Goal: Transaction & Acquisition: Purchase product/service

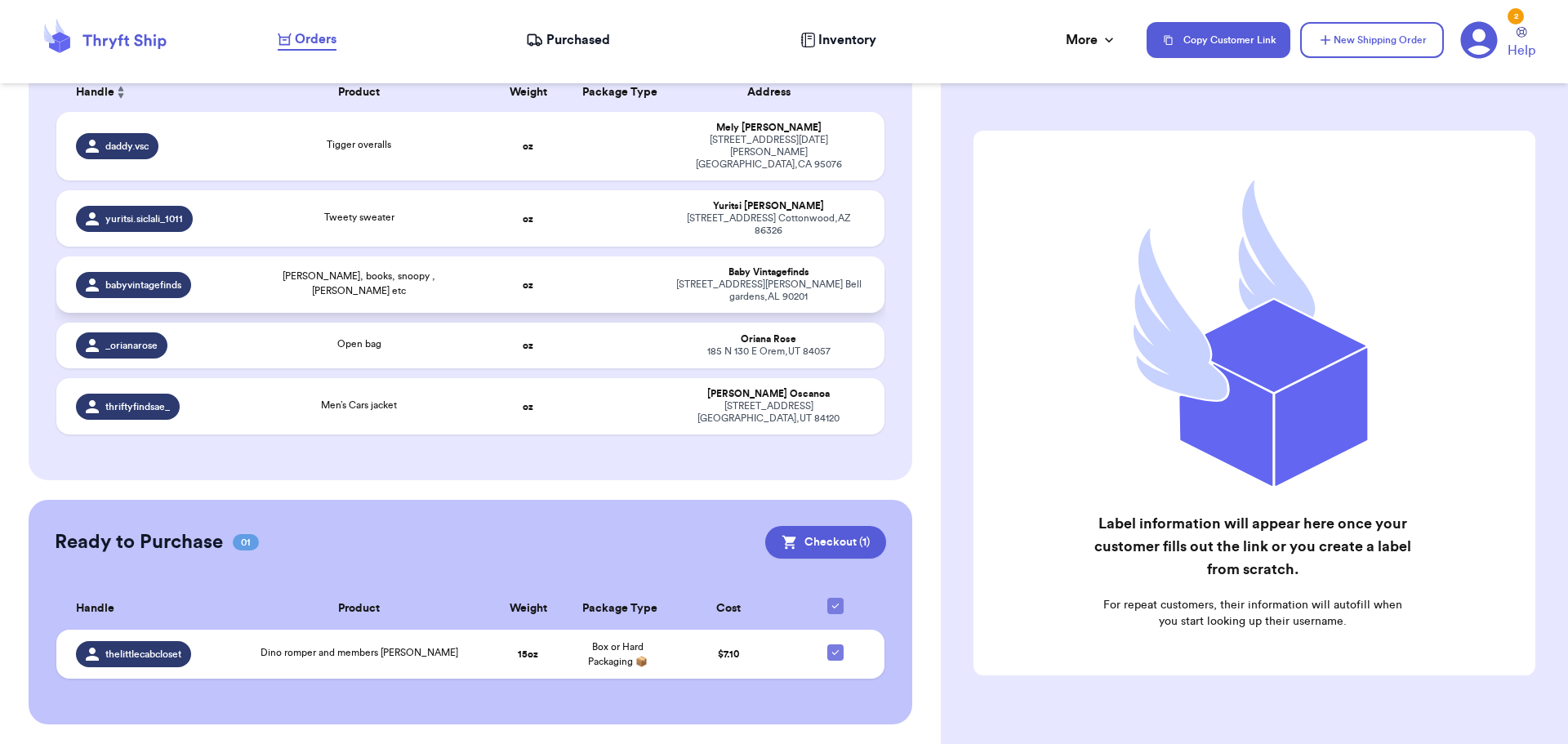
scroll to position [252, 0]
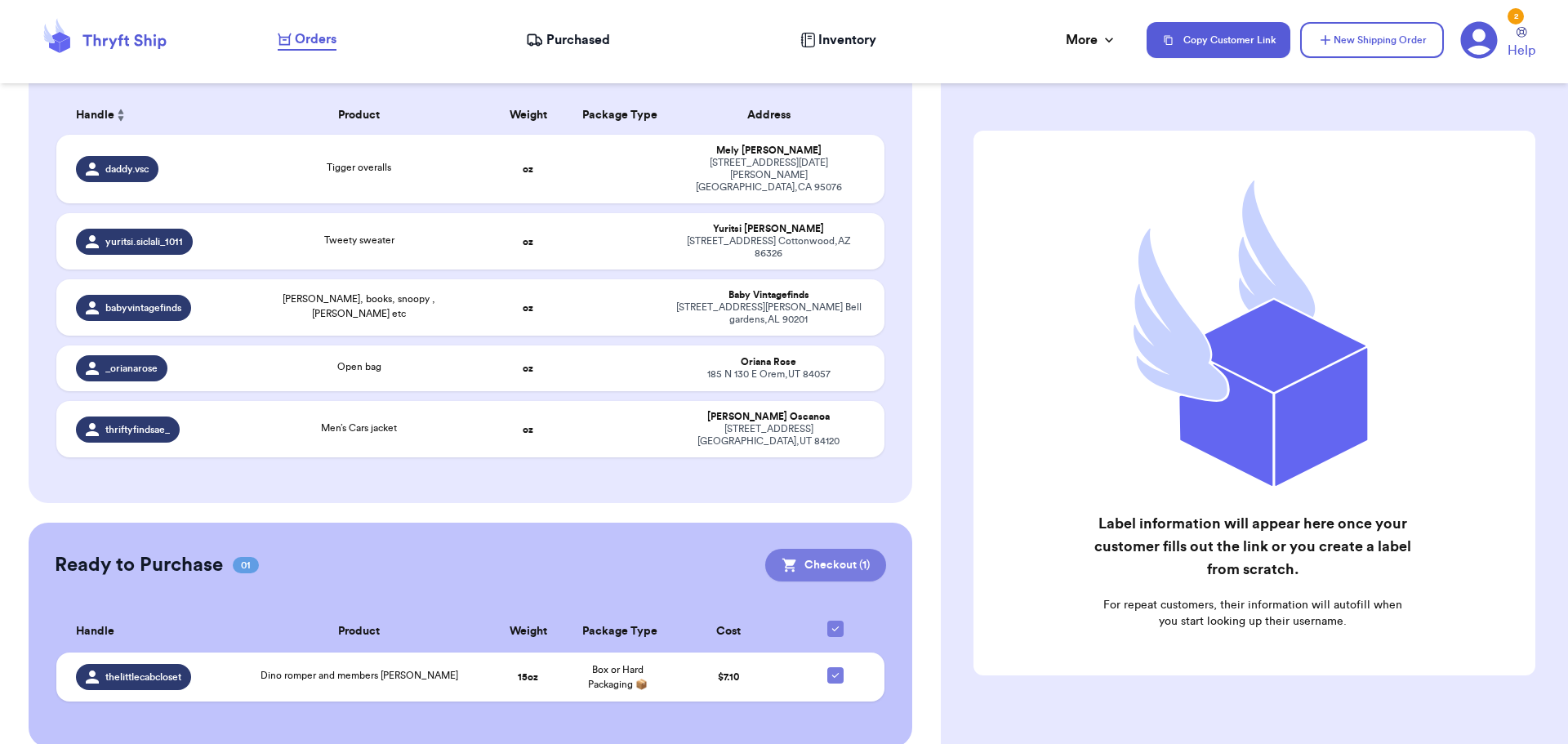
click at [811, 549] on button "Checkout ( 1 )" at bounding box center [826, 565] width 121 height 32
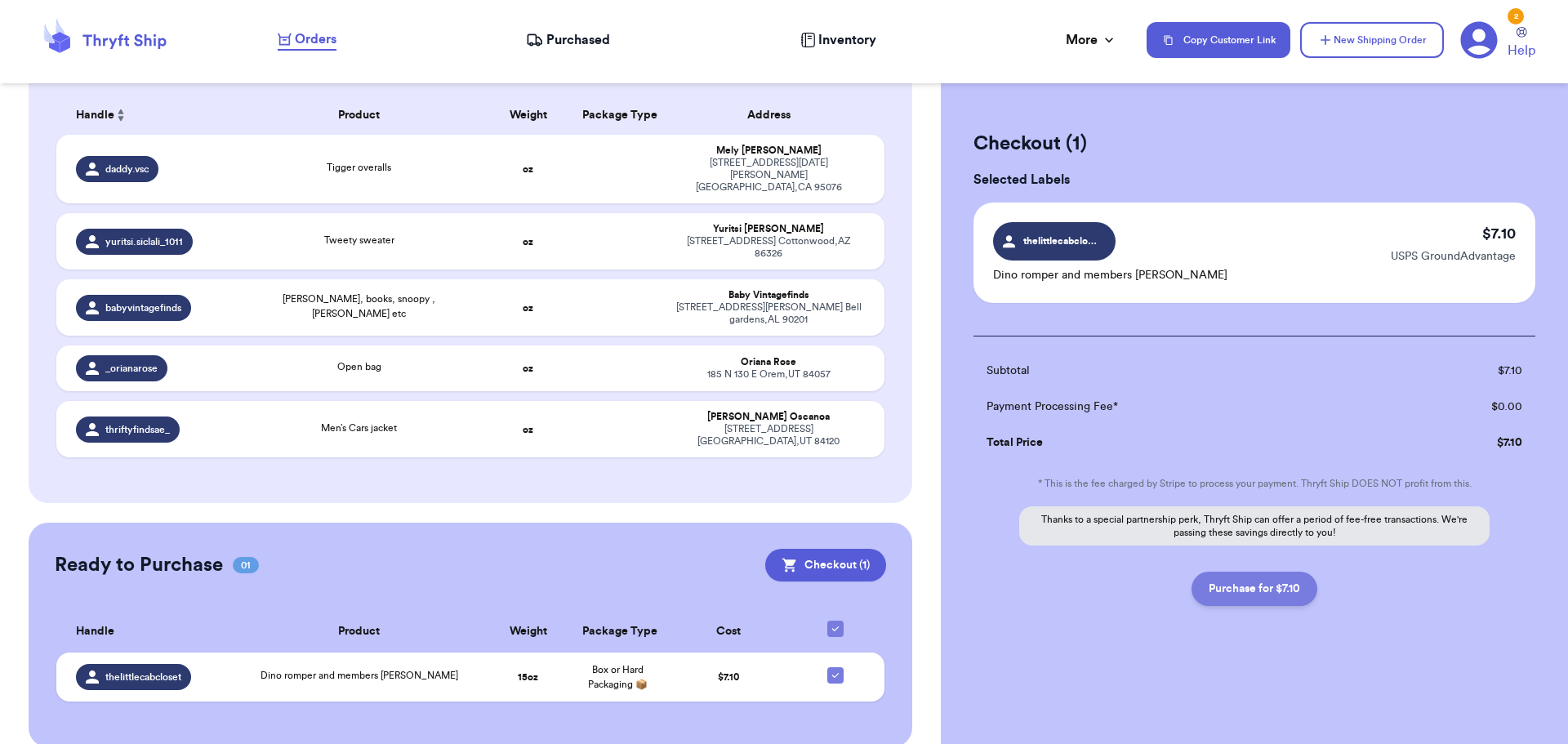
click at [1245, 592] on button "Purchase for $7.10" at bounding box center [1254, 589] width 126 height 34
checkbox input "false"
checkbox input "true"
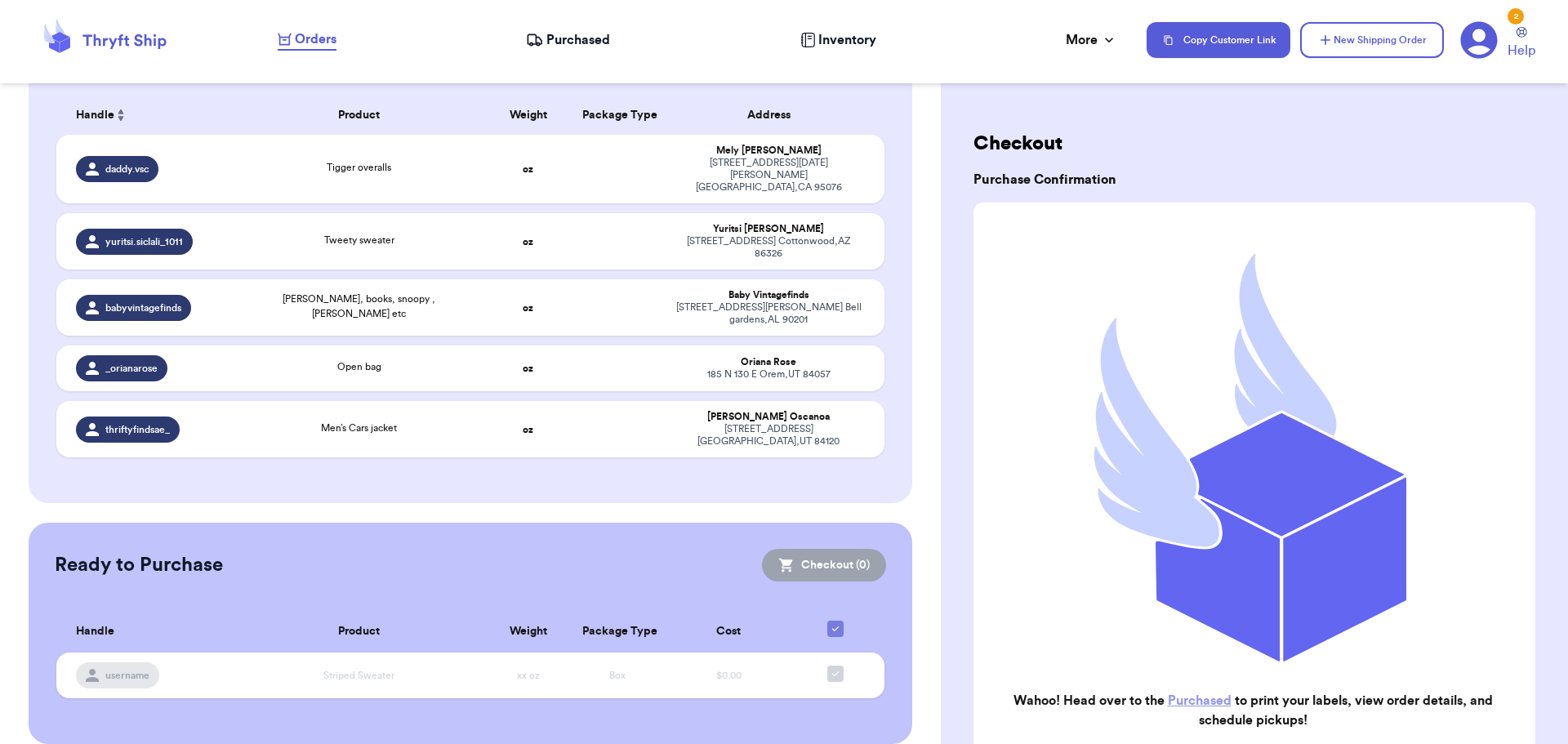
scroll to position [249, 0]
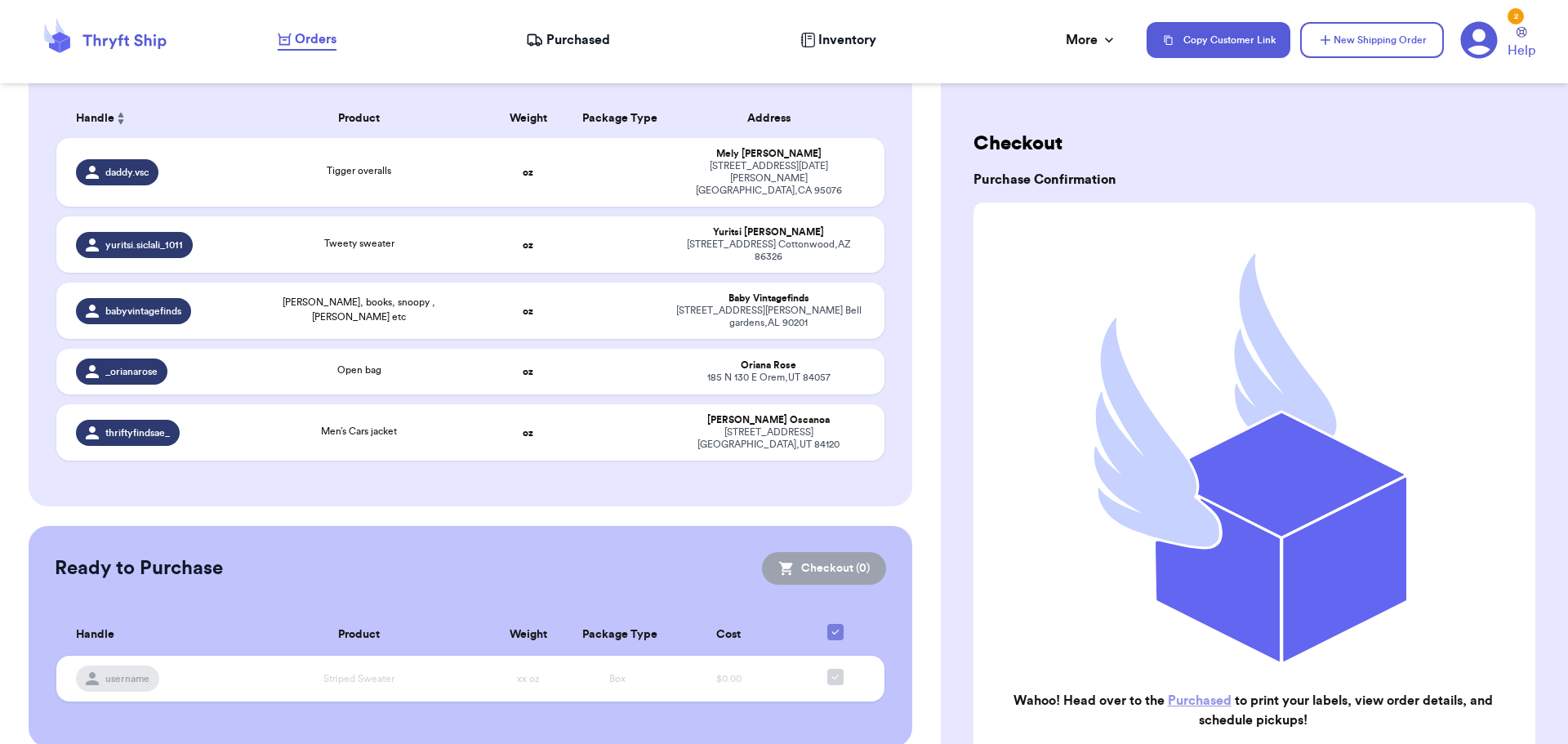
click at [562, 47] on span "Purchased" at bounding box center [578, 40] width 64 height 20
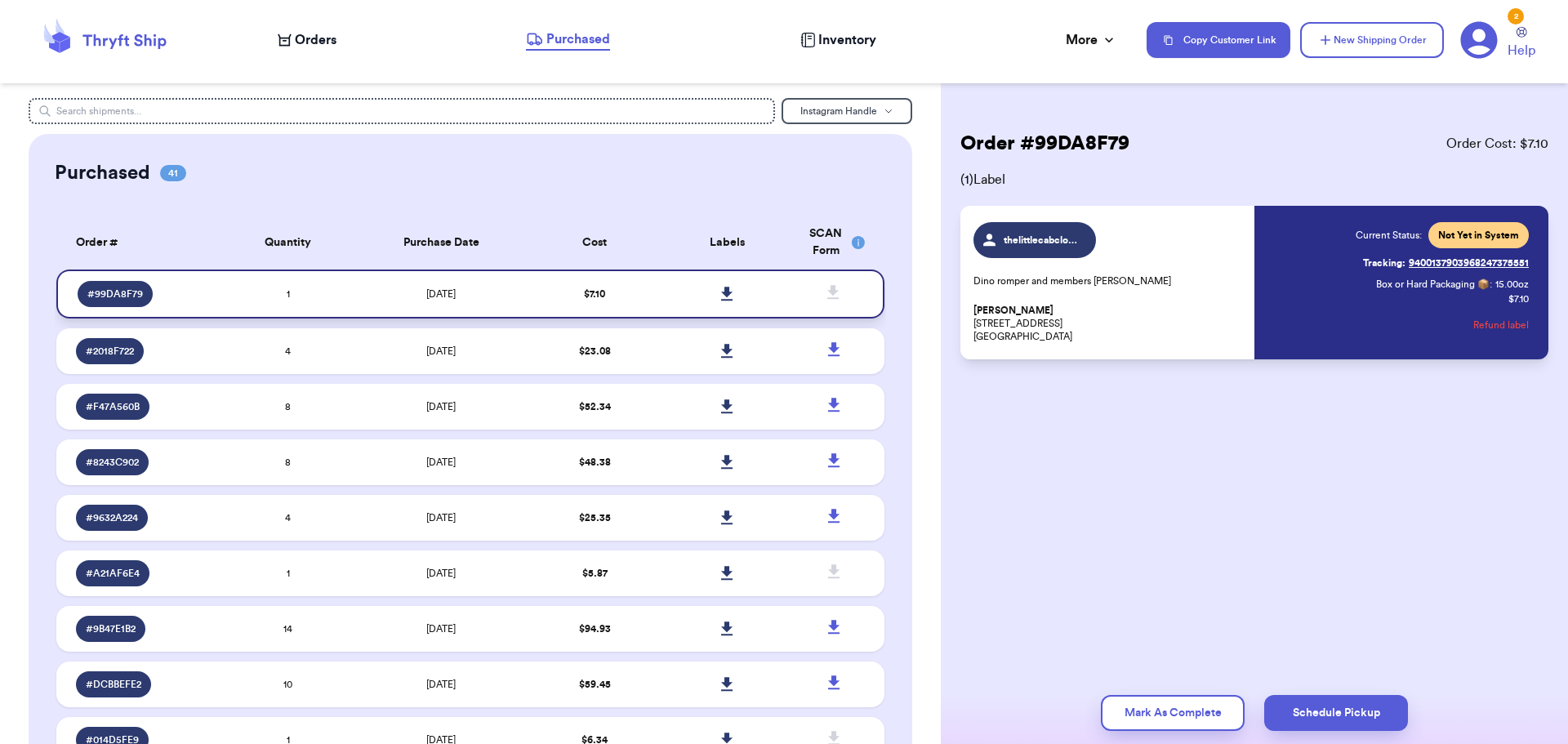
click at [722, 297] on icon at bounding box center [728, 294] width 13 height 14
click at [330, 33] on span "Orders" at bounding box center [315, 40] width 41 height 20
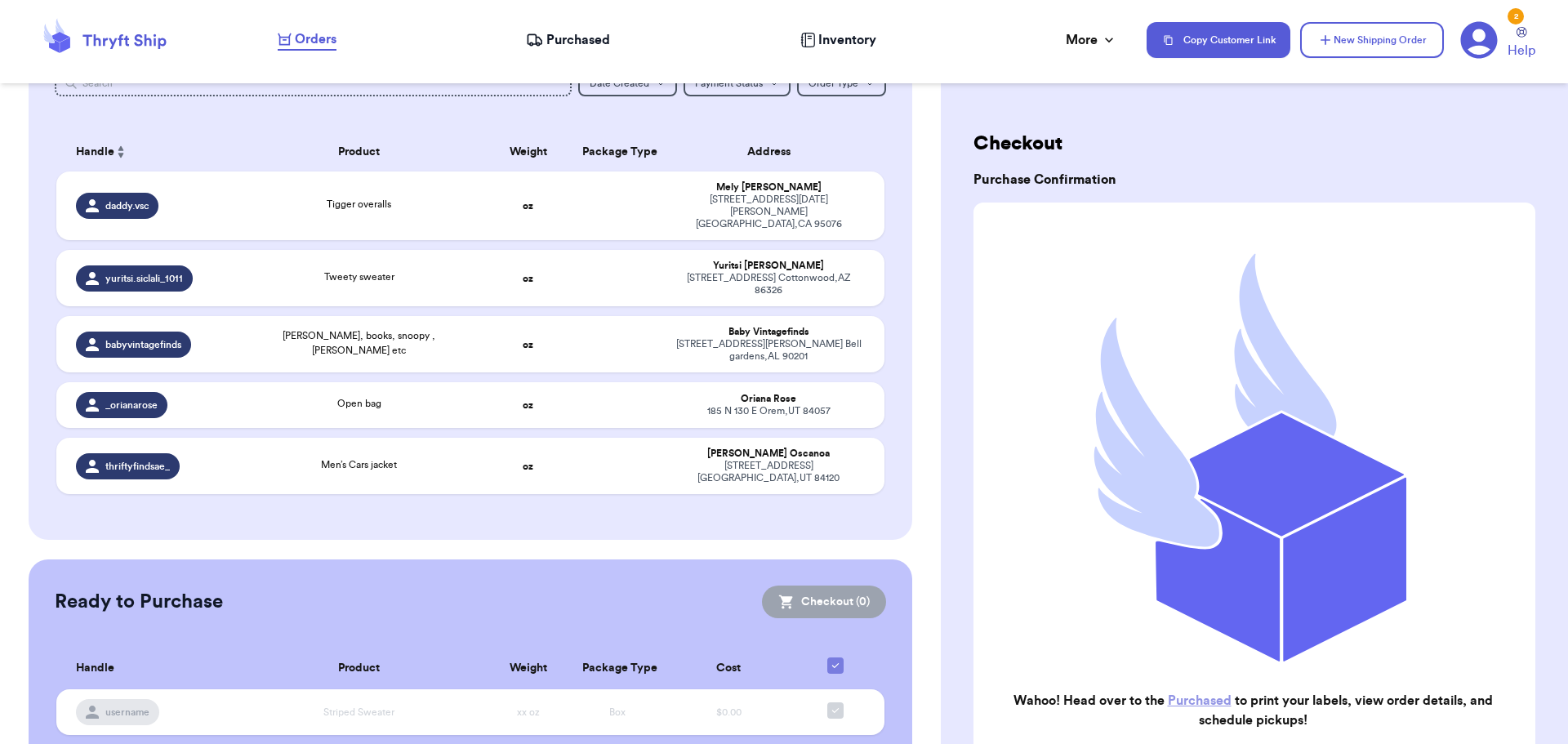
scroll to position [245, 0]
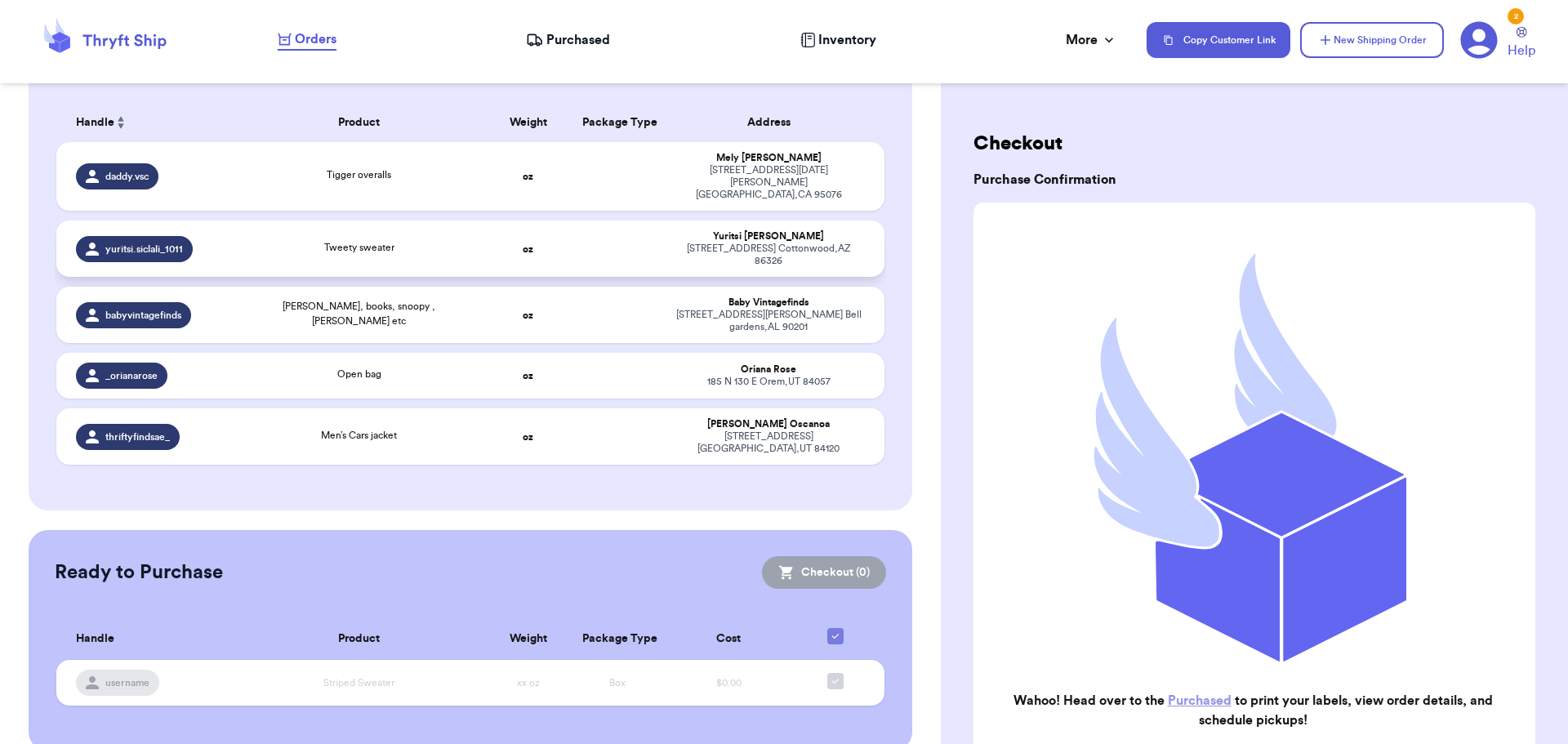
click at [403, 240] on div "Tweety sweater" at bounding box center [359, 249] width 230 height 18
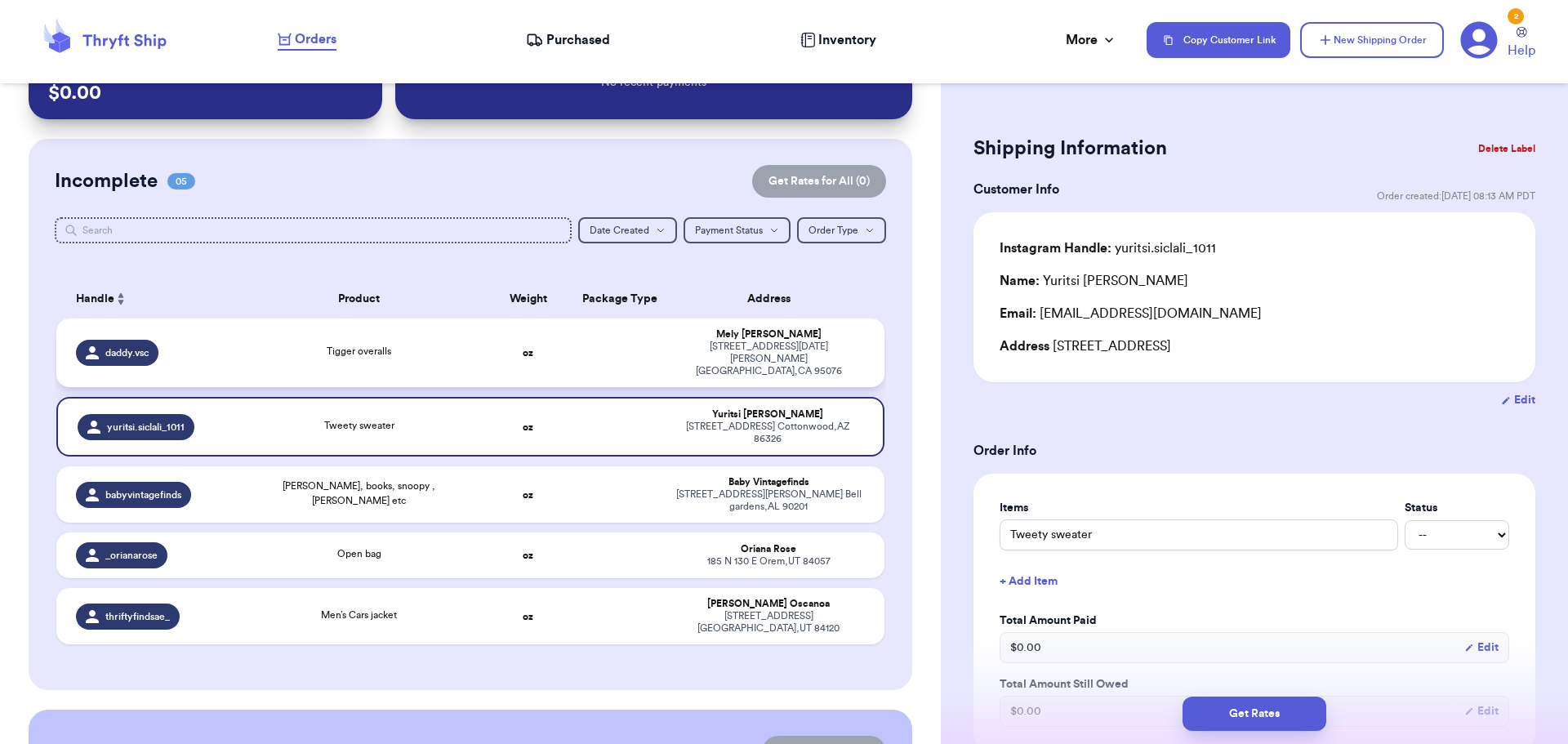
scroll to position [0, 0]
